Goal: Transaction & Acquisition: Purchase product/service

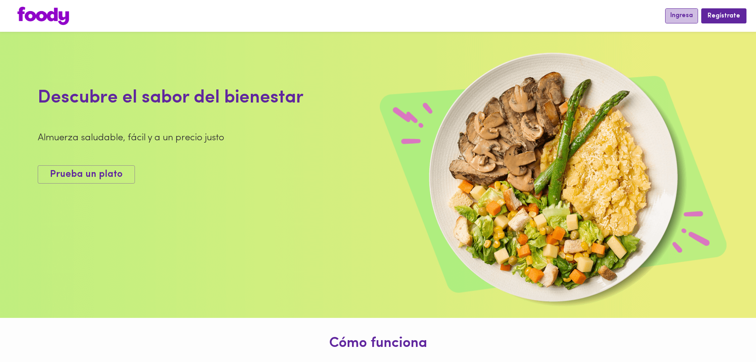
click at [675, 13] on span "Ingresa" at bounding box center [681, 16] width 23 height 8
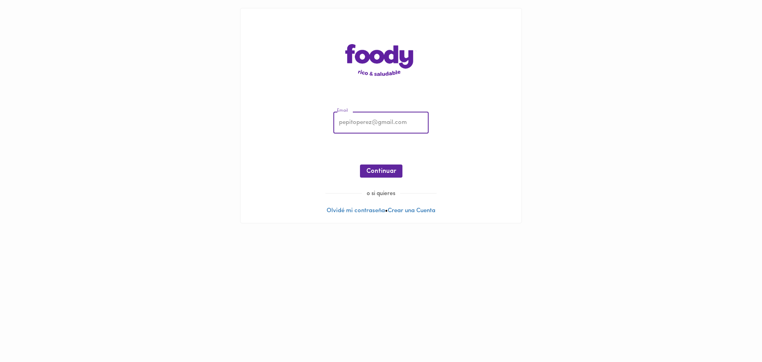
click at [366, 127] on input "email" at bounding box center [380, 123] width 95 height 22
type input "[PERSON_NAME][EMAIL_ADDRESS][PERSON_NAME][PERSON_NAME][DOMAIN_NAME]"
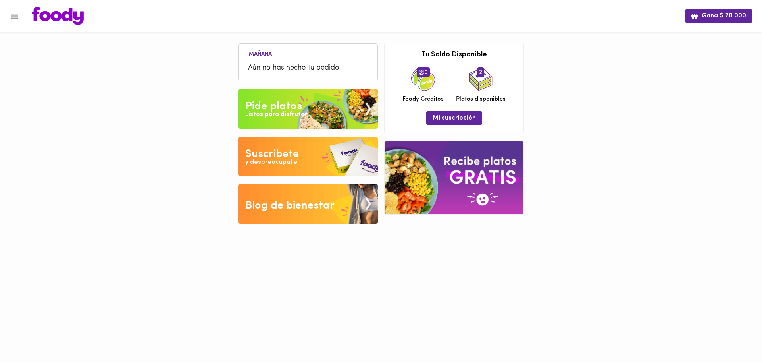
click at [312, 117] on img at bounding box center [308, 109] width 140 height 40
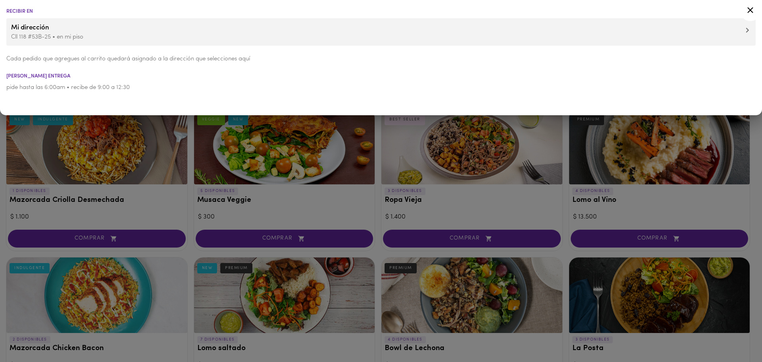
click at [748, 11] on icon at bounding box center [750, 10] width 10 height 10
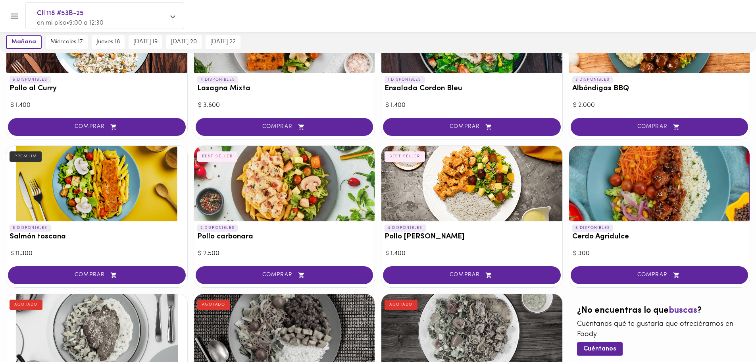
scroll to position [635, 0]
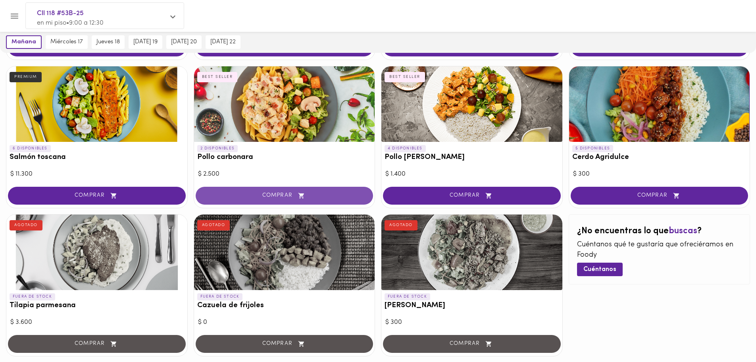
drag, startPoint x: 456, startPoint y: 196, endPoint x: 324, endPoint y: 197, distance: 131.4
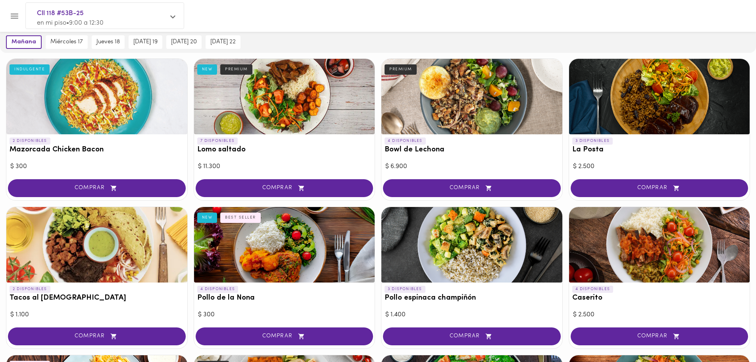
scroll to position [0, 0]
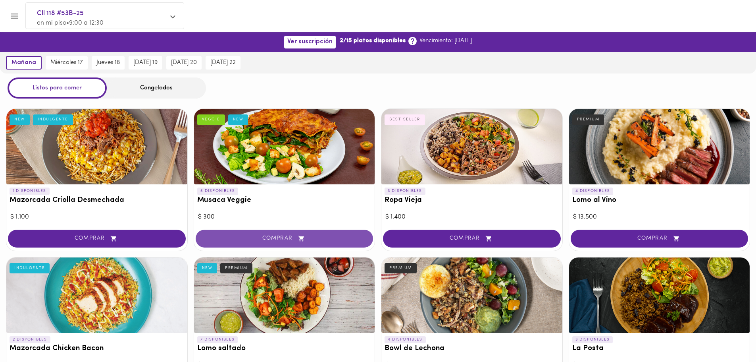
click at [278, 236] on span "COMPRAR" at bounding box center [285, 238] width 158 height 7
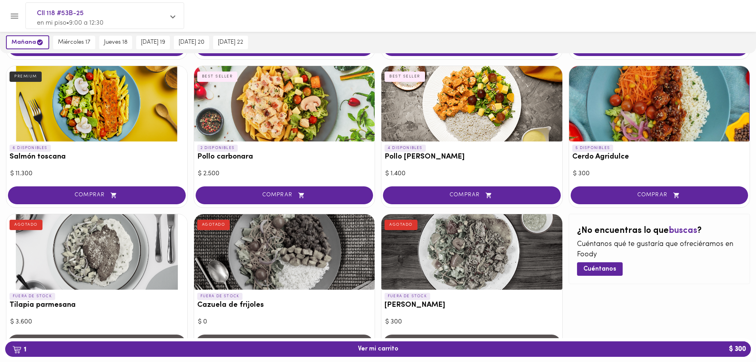
scroll to position [596, 0]
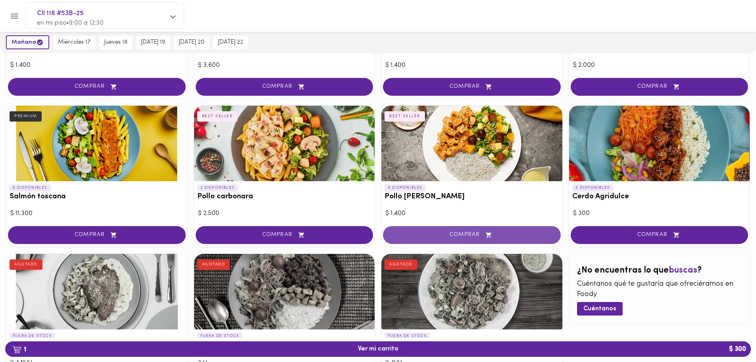
click at [479, 237] on span "COMPRAR" at bounding box center [472, 234] width 158 height 7
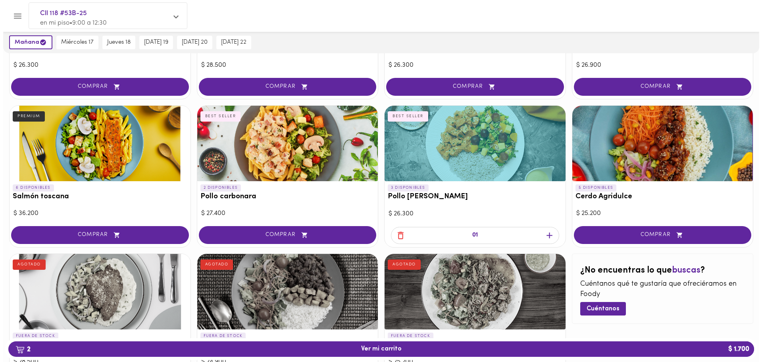
scroll to position [676, 0]
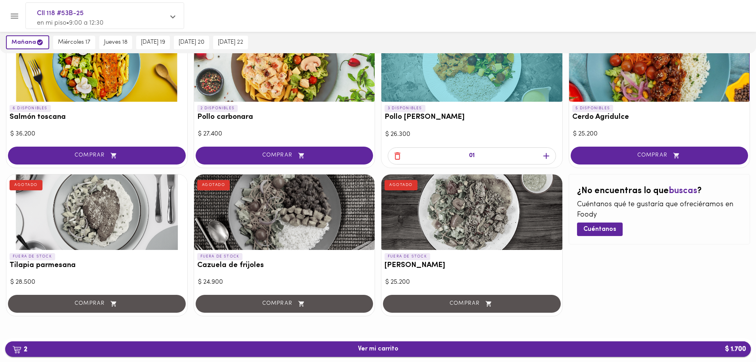
click at [460, 346] on span "2 Ver mi carrito $ 1.700" at bounding box center [378, 349] width 733 height 8
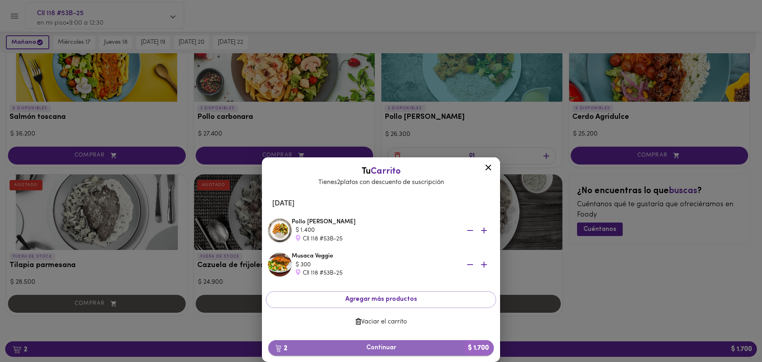
click at [385, 347] on span "2 Continuar $ 1.700" at bounding box center [381, 348] width 213 height 8
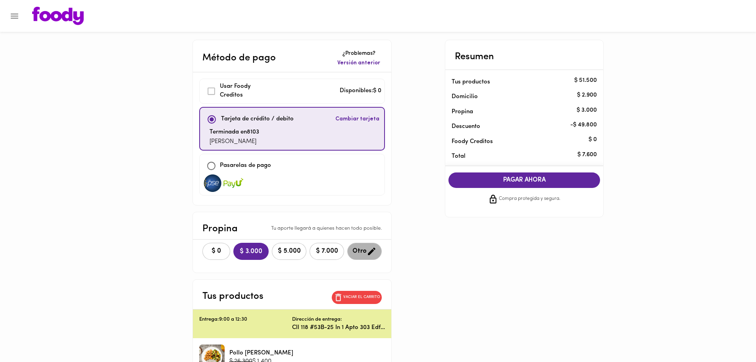
click at [365, 250] on span "Otro" at bounding box center [364, 251] width 24 height 10
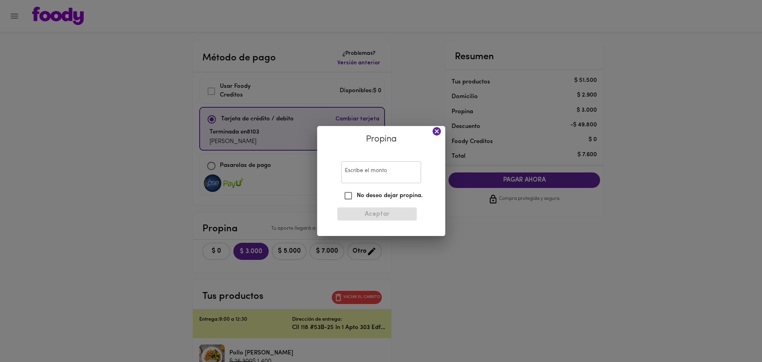
click at [360, 171] on input "Escribe el monto" at bounding box center [381, 172] width 80 height 22
type input "1500"
click at [377, 210] on span "Aceptar" at bounding box center [377, 214] width 67 height 8
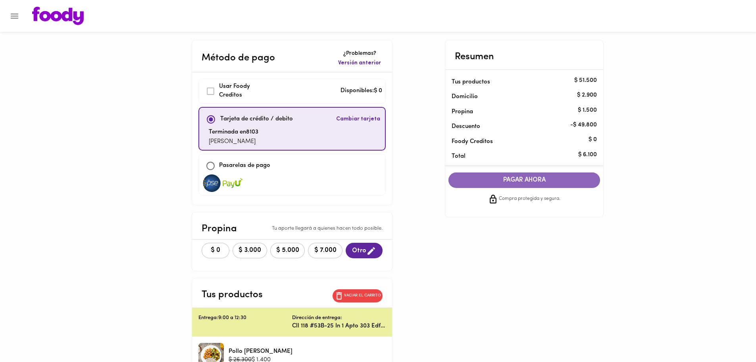
click at [522, 179] on span "PAGAR AHORA" at bounding box center [524, 180] width 136 height 8
click at [522, 179] on div "PAGAR AHORA Compra protegida y segura." at bounding box center [524, 188] width 164 height 44
